Goal: Obtain resource: Download file/media

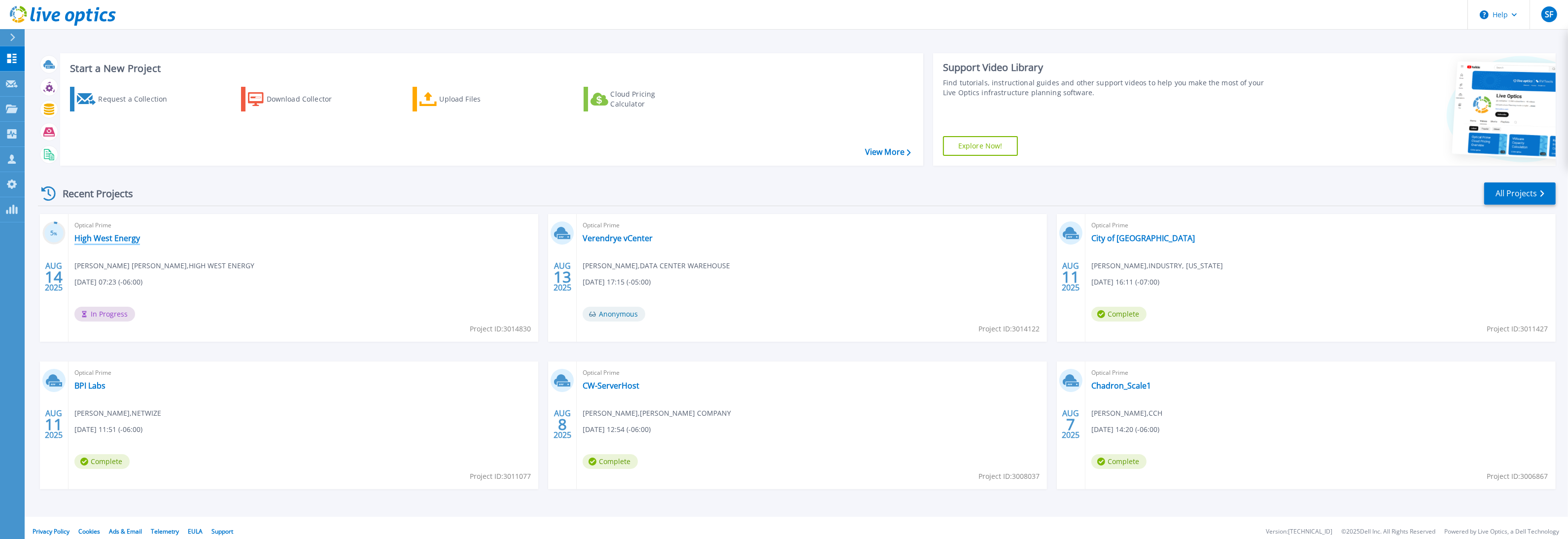
click at [118, 242] on link "High West Energy" at bounding box center [107, 238] width 66 height 10
click at [628, 241] on link "Verendrye vCenter" at bounding box center [617, 238] width 70 height 10
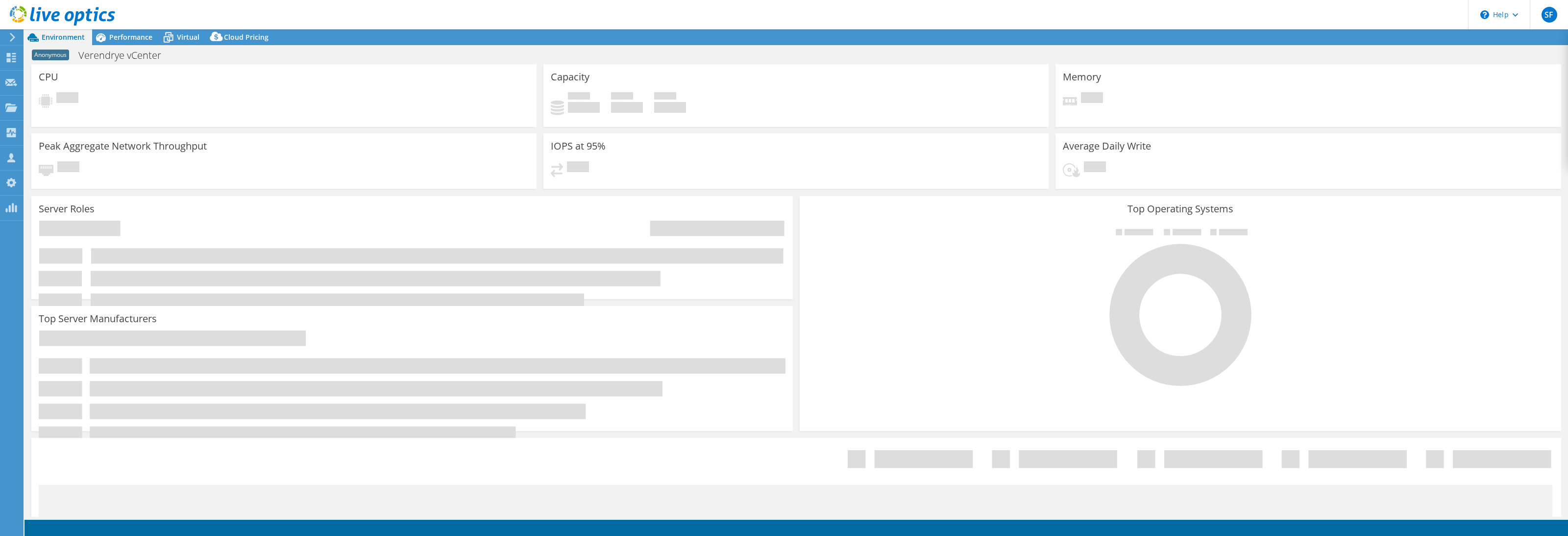
select select "USD"
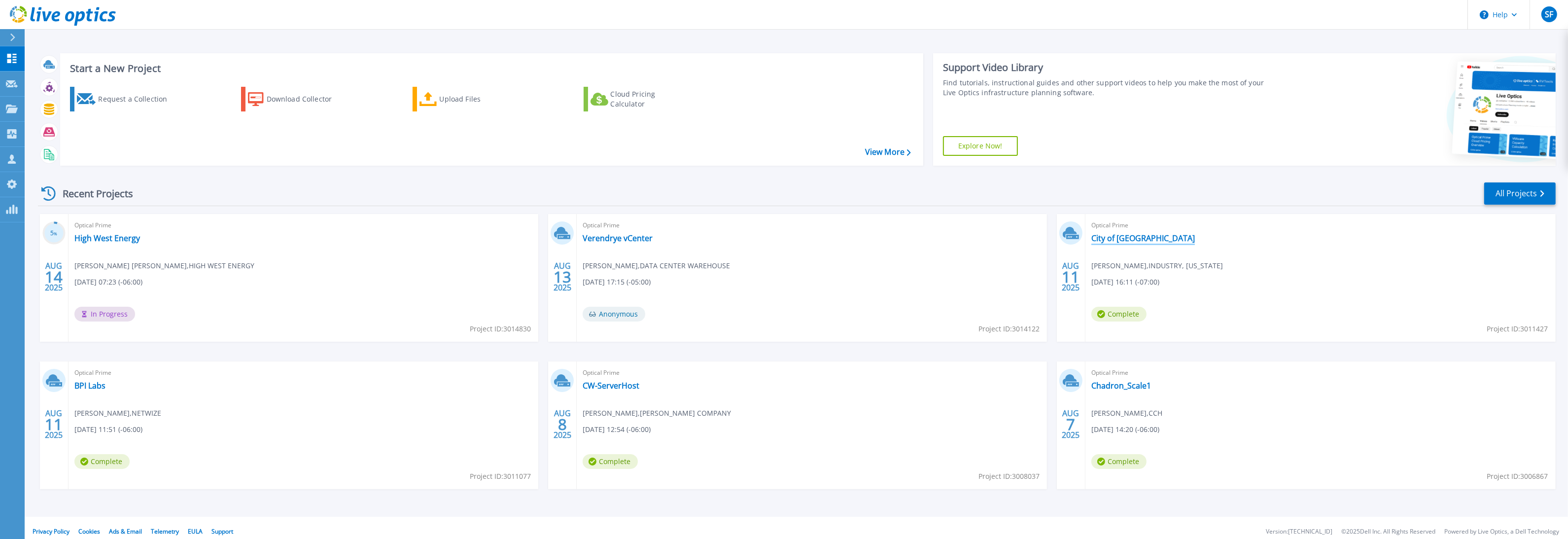
click at [1130, 242] on link "City of [GEOGRAPHIC_DATA]" at bounding box center [1143, 238] width 104 height 10
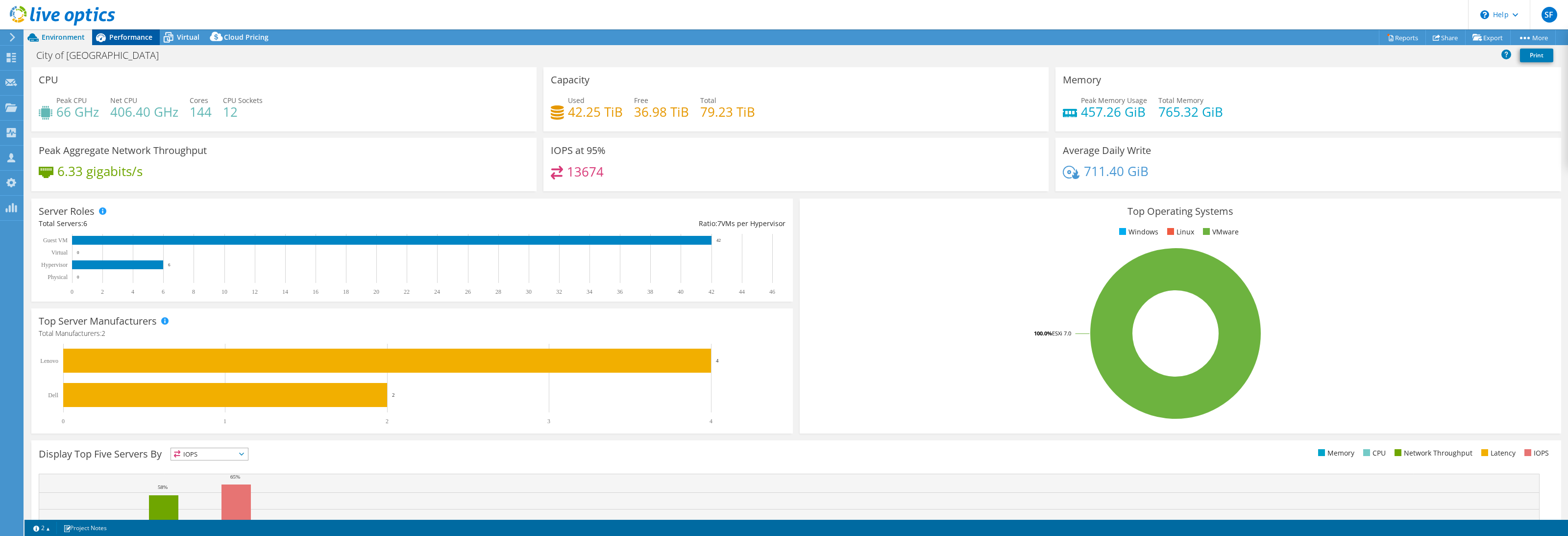
click at [122, 35] on span "Performance" at bounding box center [130, 37] width 43 height 9
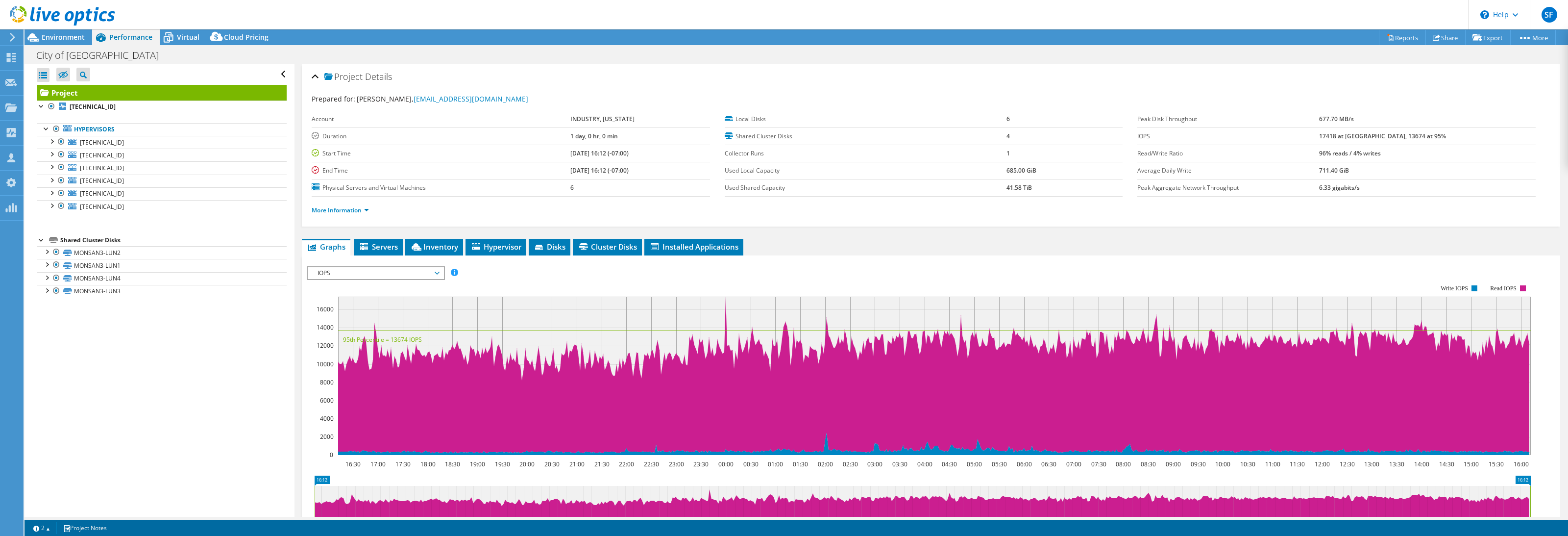
click at [380, 15] on header "SF OEM Team Member [PERSON_NAME] [EMAIL_ADDRESS][DOMAIN_NAME] Scale My Profile …" at bounding box center [784, 15] width 1568 height 30
click at [1391, 39] on link "Reports" at bounding box center [1403, 37] width 47 height 15
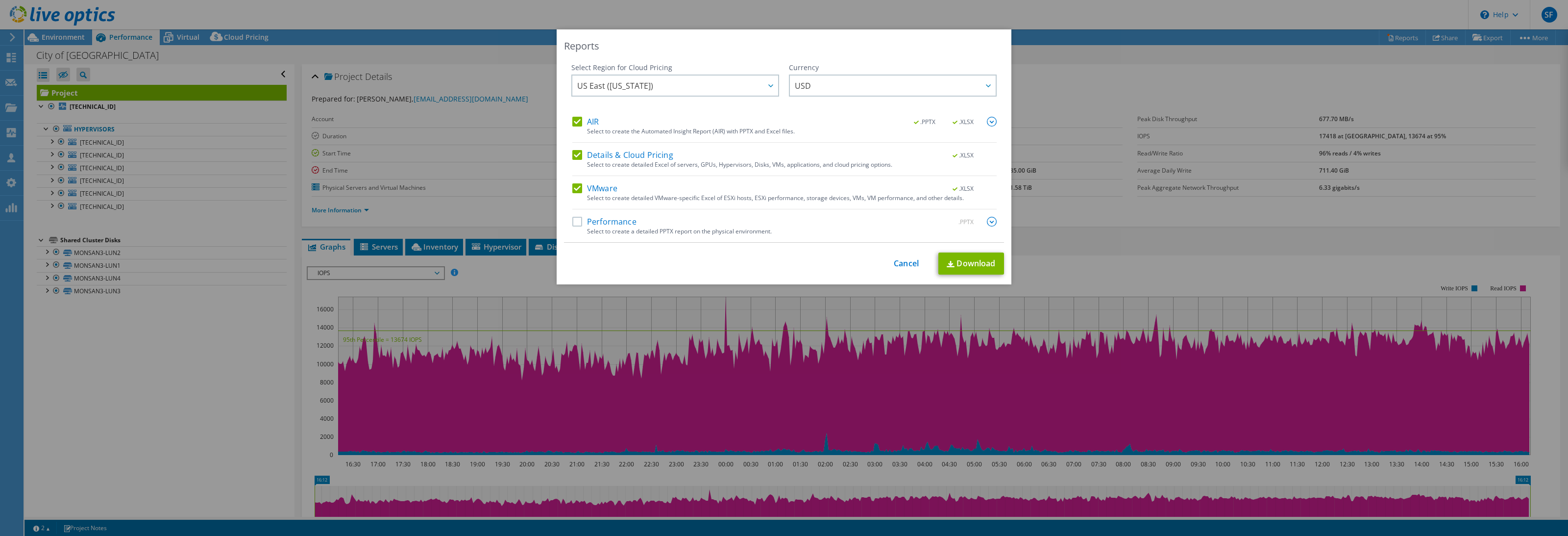
drag, startPoint x: 572, startPoint y: 222, endPoint x: 587, endPoint y: 223, distance: 15.0
click at [573, 222] on label "Performance" at bounding box center [605, 222] width 64 height 10
click at [0, 0] on input "Performance" at bounding box center [0, 0] width 0 height 0
click at [954, 266] on link "Download" at bounding box center [971, 264] width 66 height 22
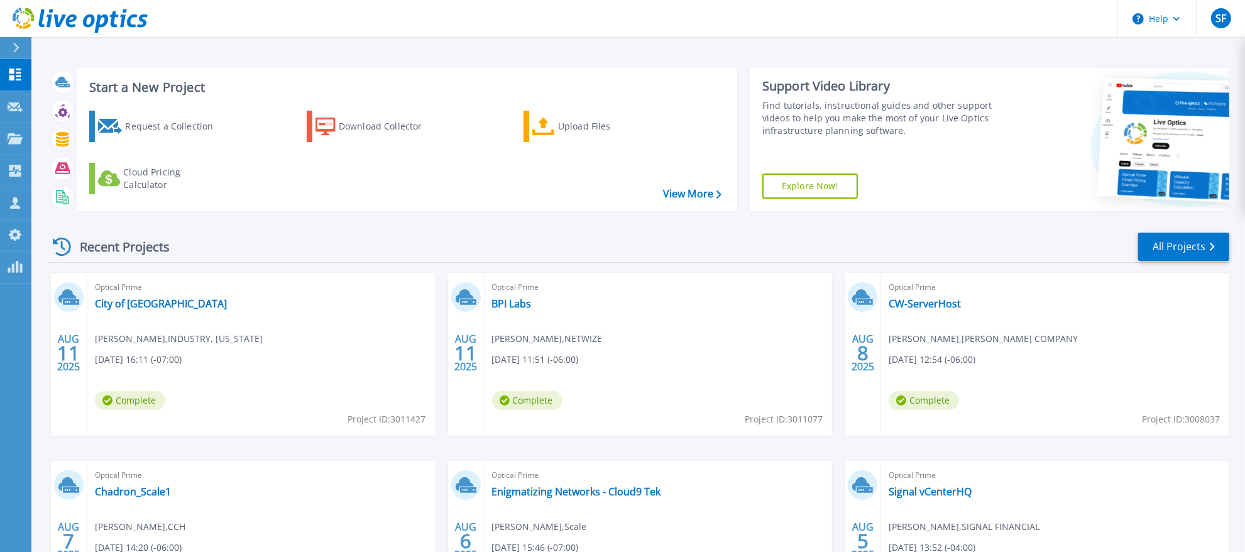
click at [344, 172] on div "Request a Collection Download Collector Upload Files Cloud Pricing Calculator" at bounding box center [405, 153] width 652 height 104
click at [148, 303] on link "City of [GEOGRAPHIC_DATA]" at bounding box center [161, 303] width 132 height 13
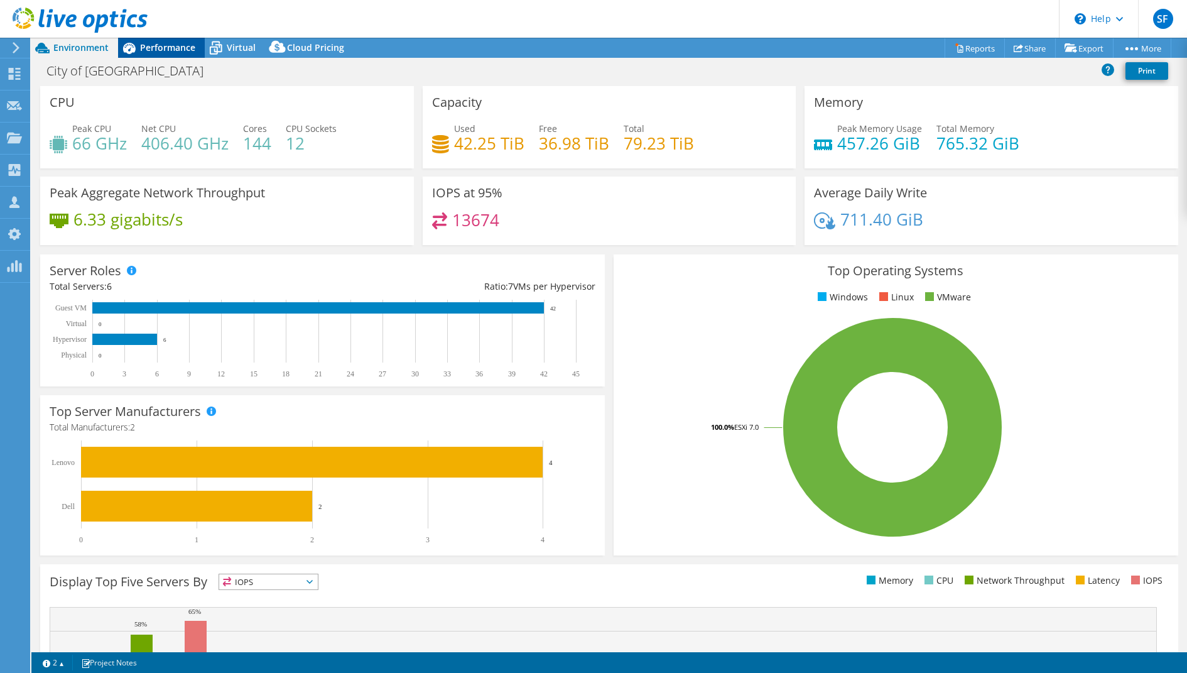
click at [182, 49] on span "Performance" at bounding box center [167, 47] width 55 height 12
click at [180, 48] on span "Performance" at bounding box center [167, 47] width 55 height 12
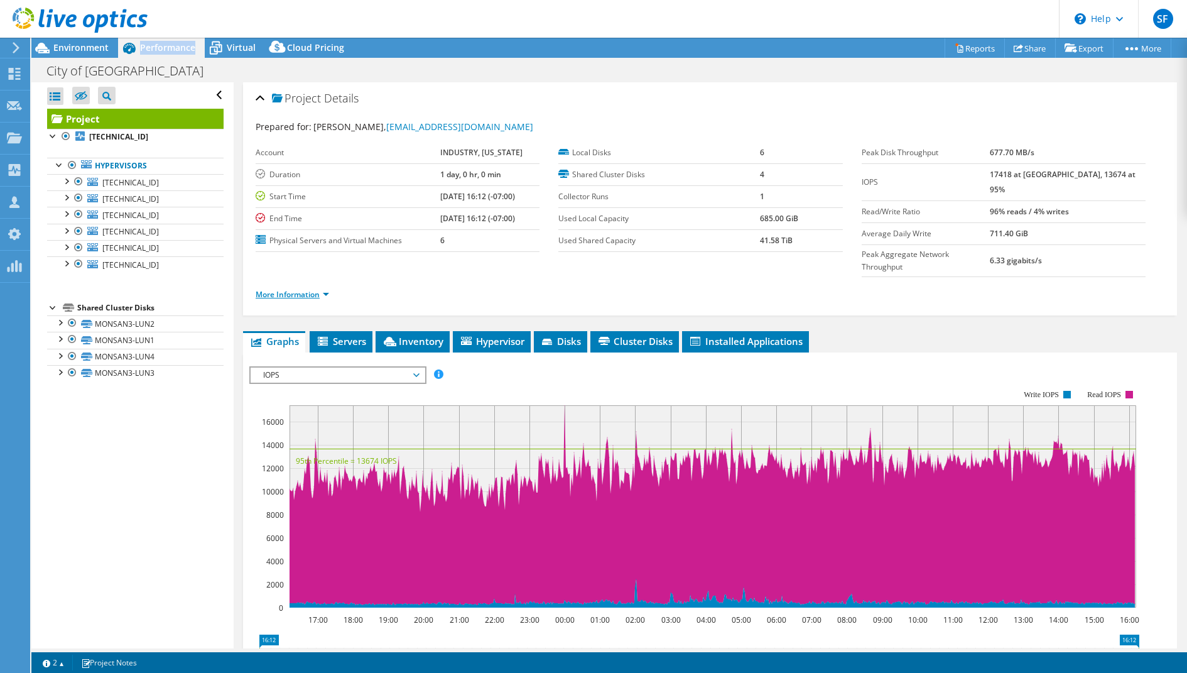
click at [270, 289] on link "More Information" at bounding box center [293, 294] width 74 height 11
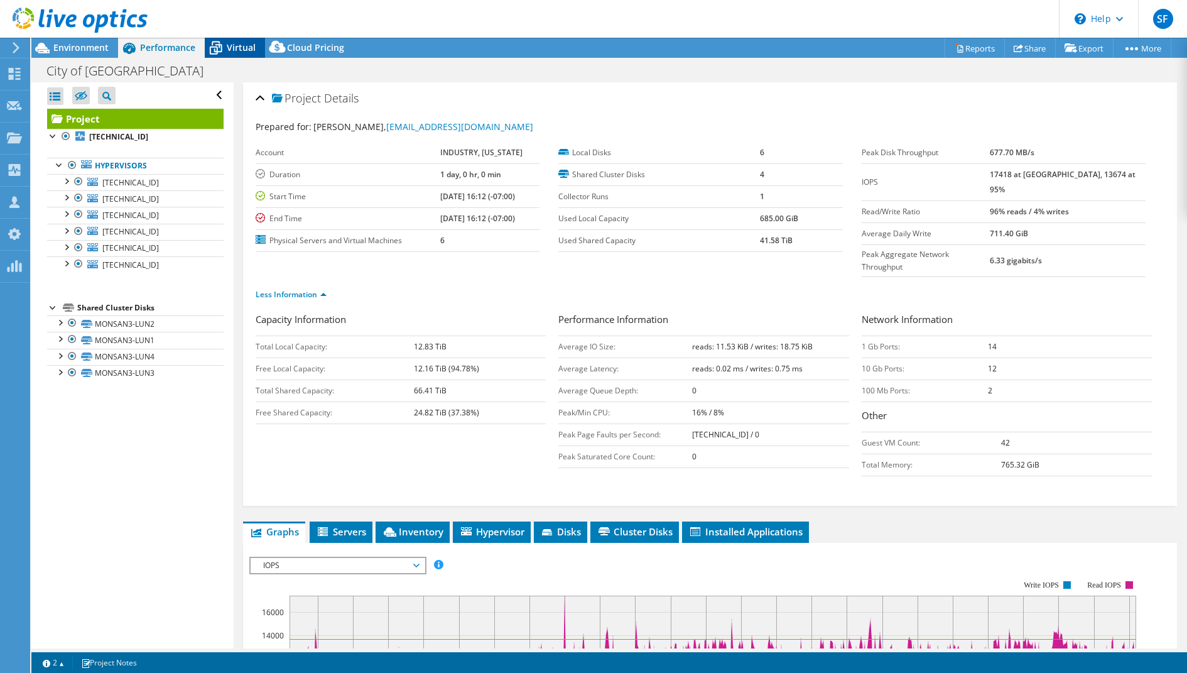
click at [244, 50] on span "Virtual" at bounding box center [241, 47] width 29 height 12
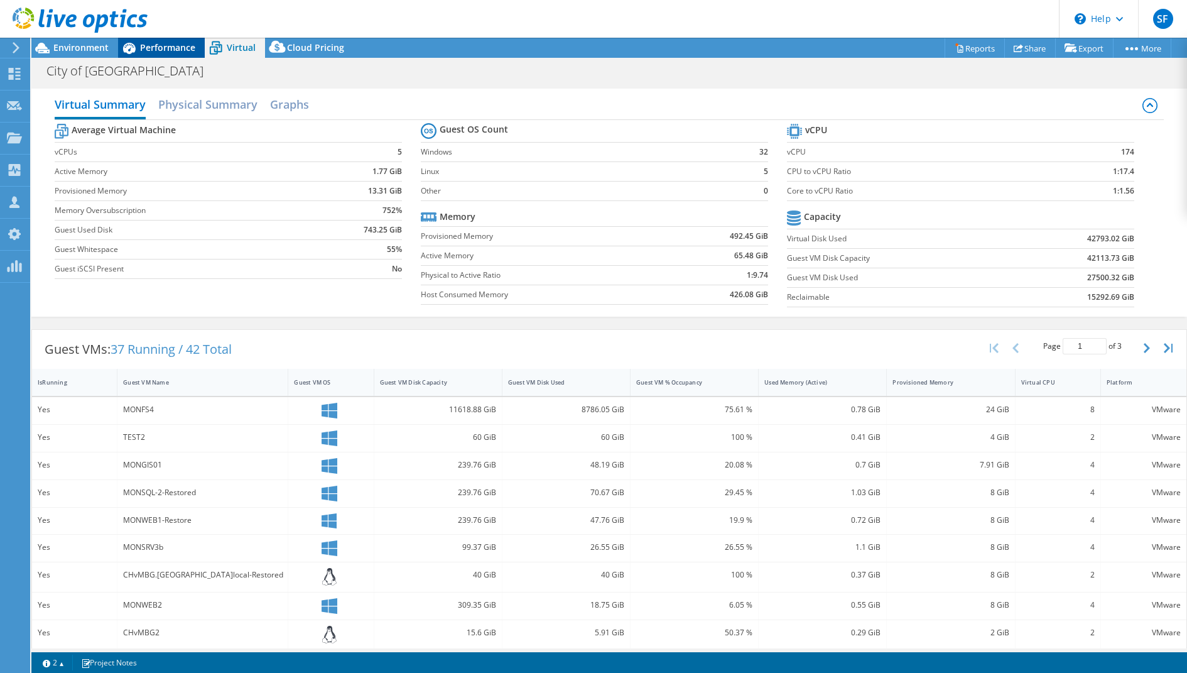
click at [148, 57] on div "Performance" at bounding box center [161, 48] width 87 height 20
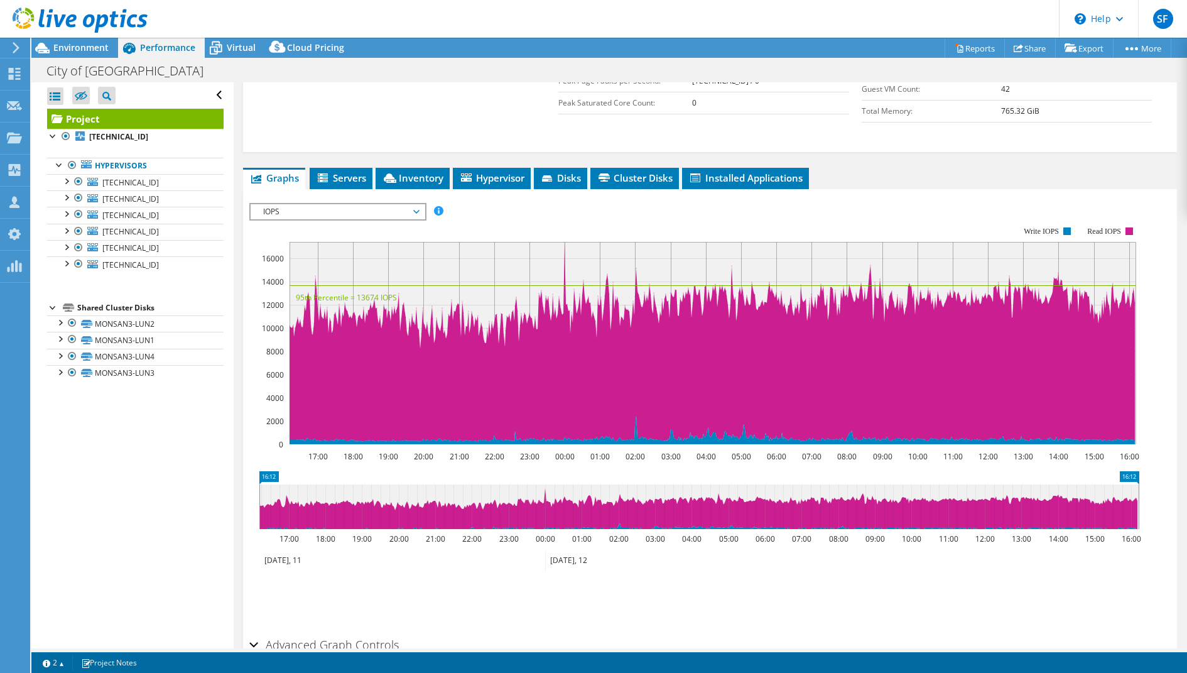
scroll to position [394, 0]
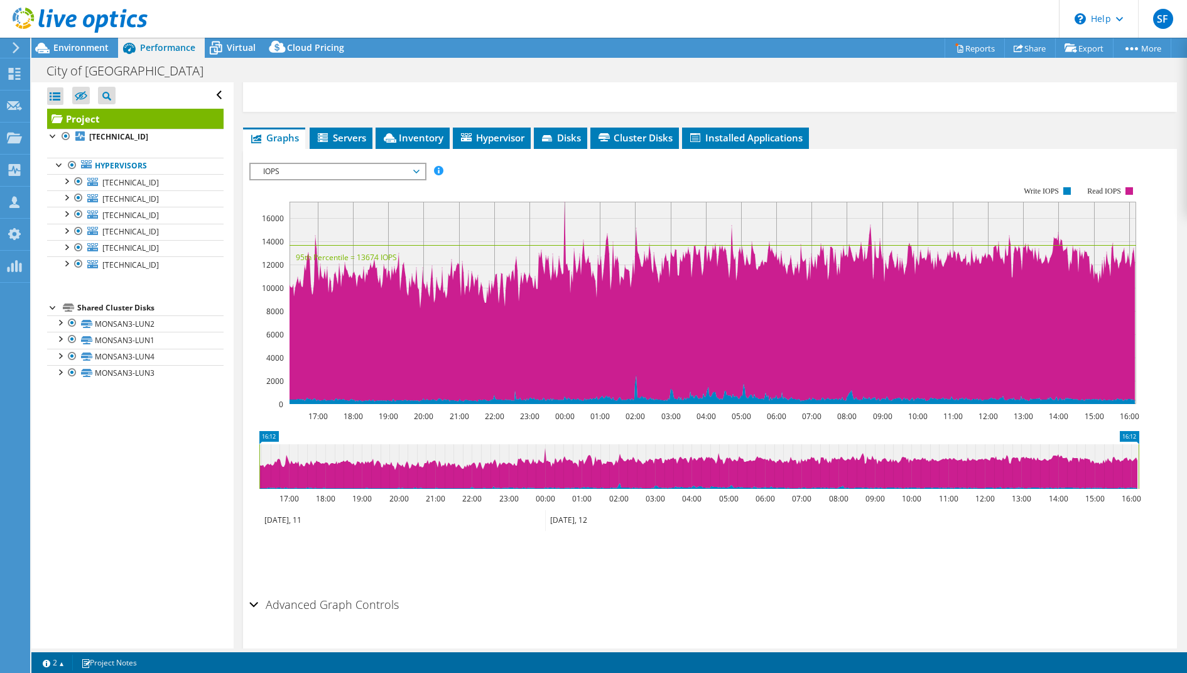
click at [390, 164] on span "IOPS" at bounding box center [337, 171] width 161 height 15
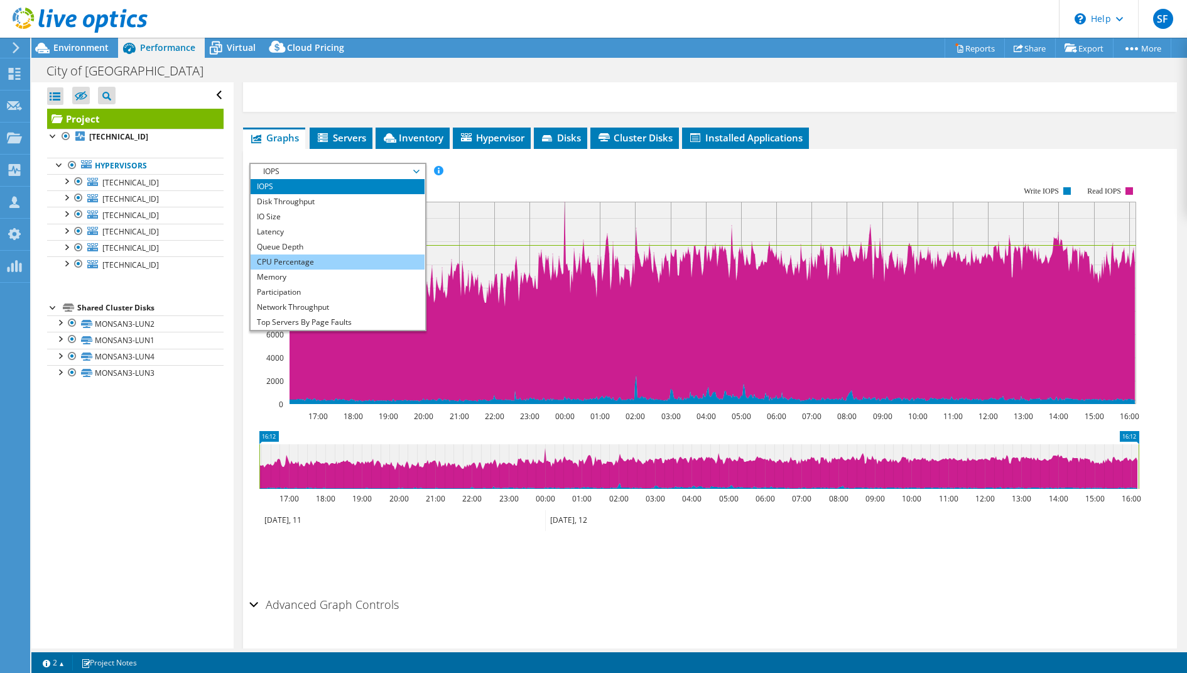
click at [386, 254] on li "CPU Percentage" at bounding box center [338, 261] width 174 height 15
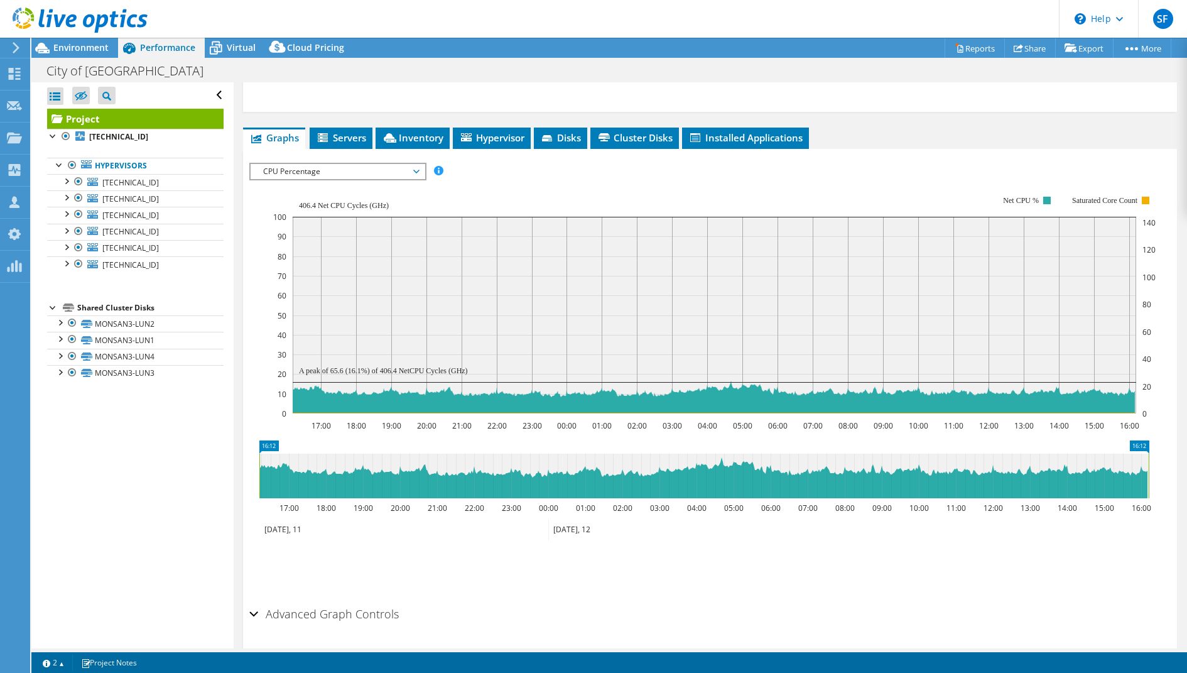
click at [347, 164] on span "CPU Percentage" at bounding box center [337, 171] width 161 height 15
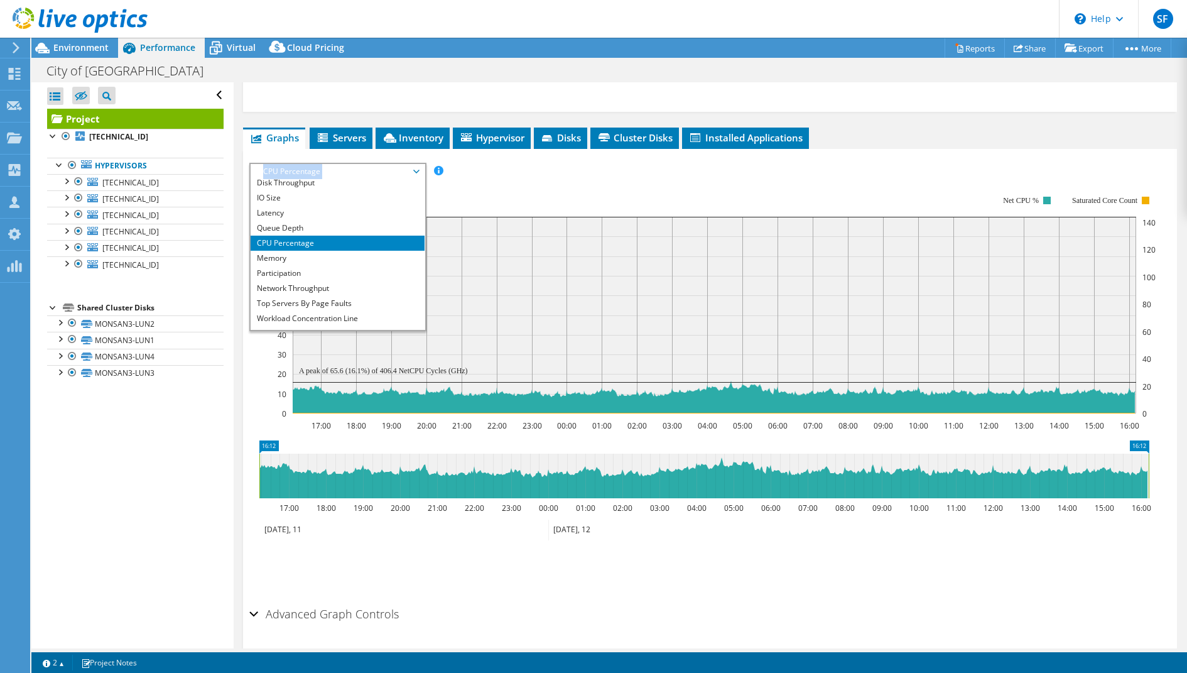
scroll to position [45, 0]
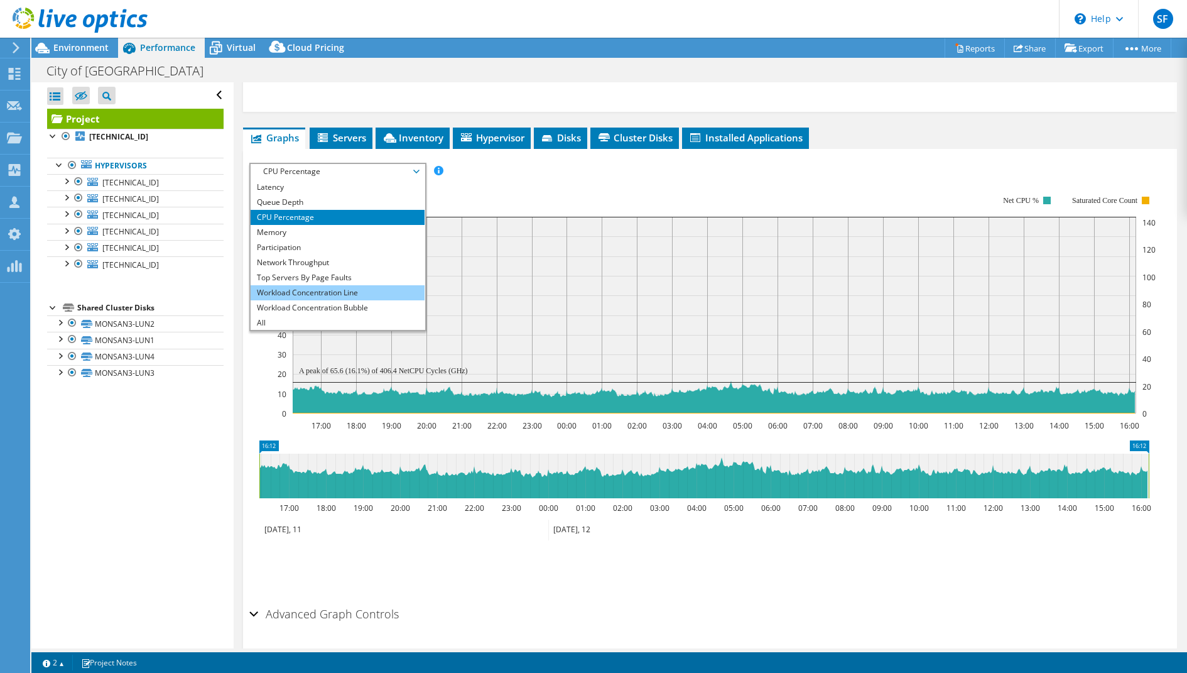
click at [383, 285] on li "Workload Concentration Line" at bounding box center [338, 292] width 174 height 15
